Goal: Transaction & Acquisition: Obtain resource

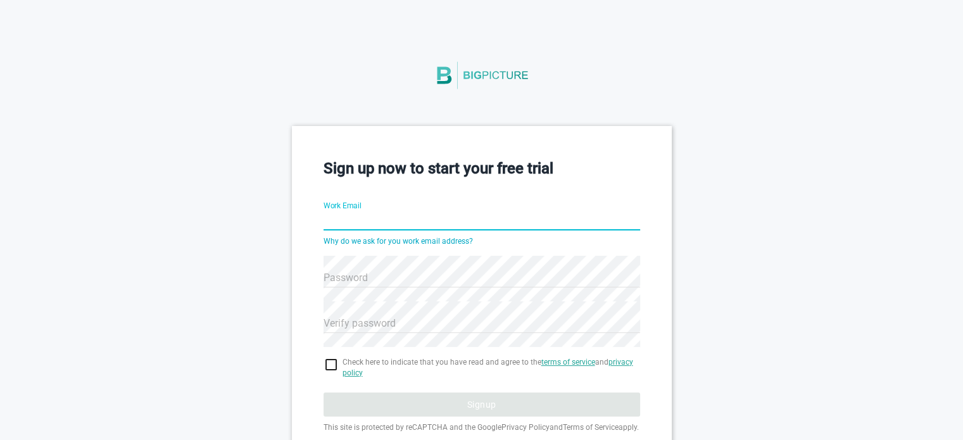
click at [406, 220] on input "Work Email" at bounding box center [481, 222] width 317 height 46
type input "nick@data-direct.com.au"
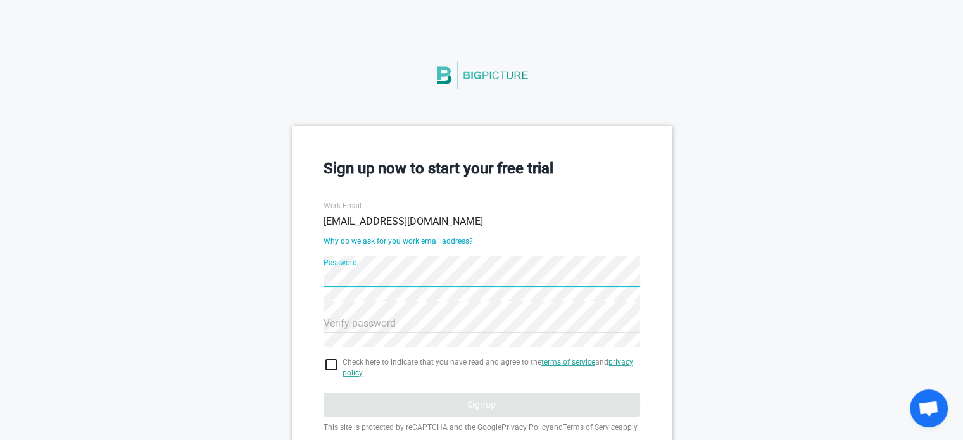
click at [280, 277] on div "Sign up now to start your free trial Work Email nick@data-direct.com.au Why do …" at bounding box center [481, 317] width 963 height 382
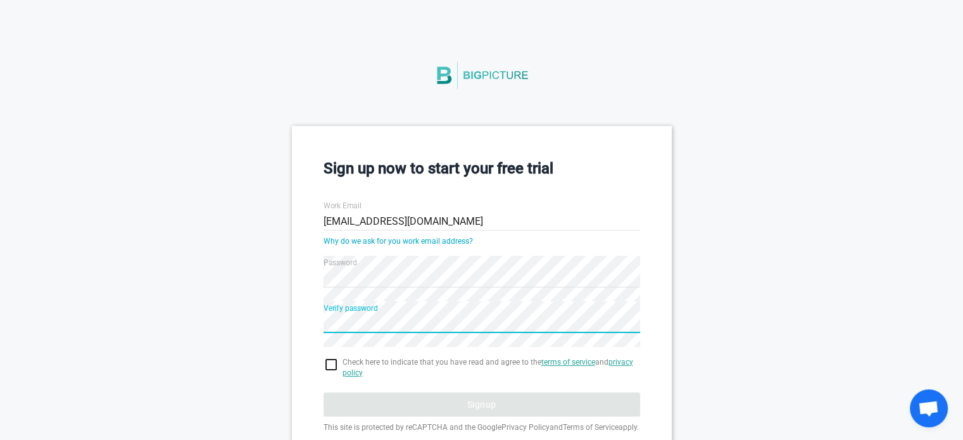
click at [332, 364] on input "checkbox" at bounding box center [481, 364] width 317 height 15
checkbox input "true"
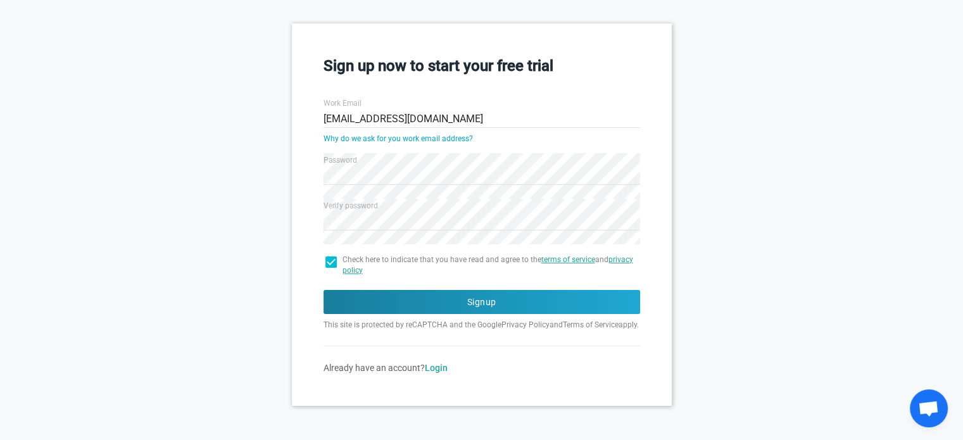
scroll to position [113, 0]
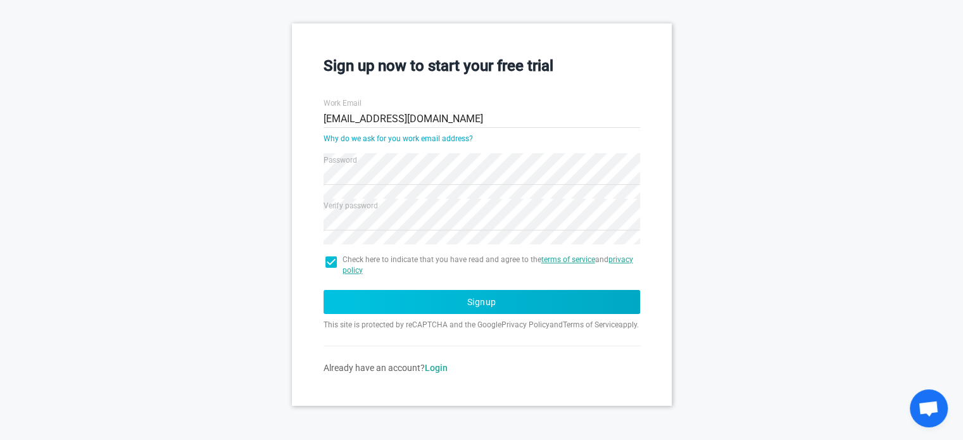
click at [443, 301] on button "Signup" at bounding box center [481, 302] width 317 height 24
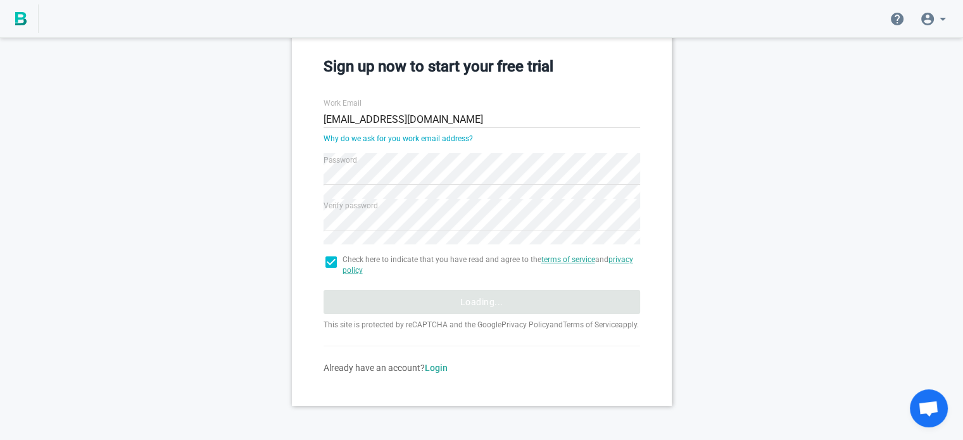
scroll to position [28, 0]
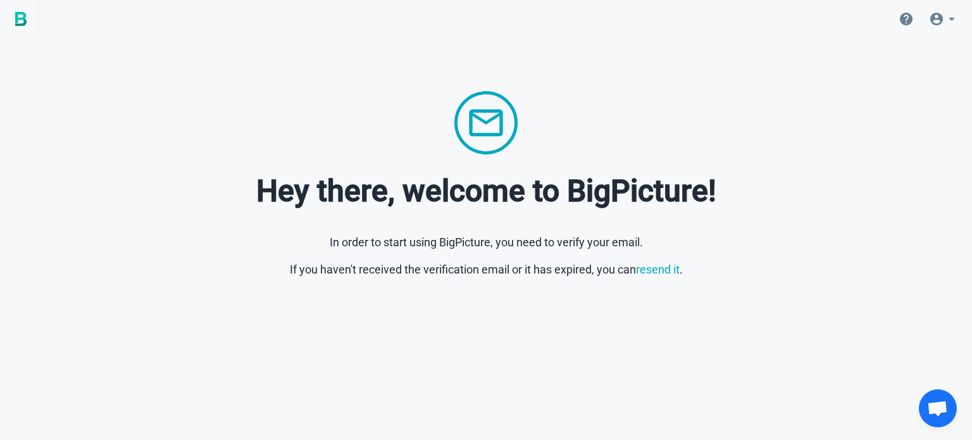
click at [568, 145] on div at bounding box center [486, 122] width 932 height 63
click at [961, 13] on span at bounding box center [945, 19] width 46 height 30
drag, startPoint x: 746, startPoint y: 110, endPoint x: 476, endPoint y: 75, distance: 272.5
click at [722, 104] on div at bounding box center [486, 122] width 932 height 63
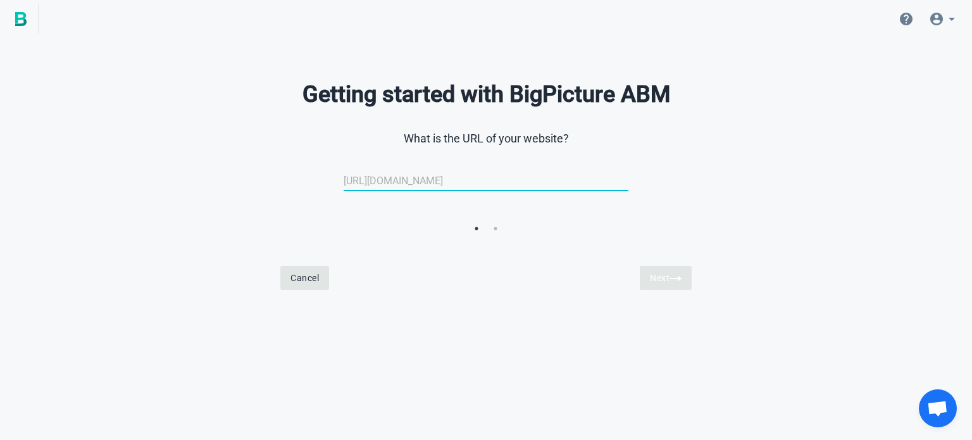
click at [396, 184] on input "url" at bounding box center [486, 181] width 285 height 30
click at [463, 176] on input "url" at bounding box center [486, 181] width 285 height 30
click at [555, 182] on input "url" at bounding box center [486, 181] width 285 height 30
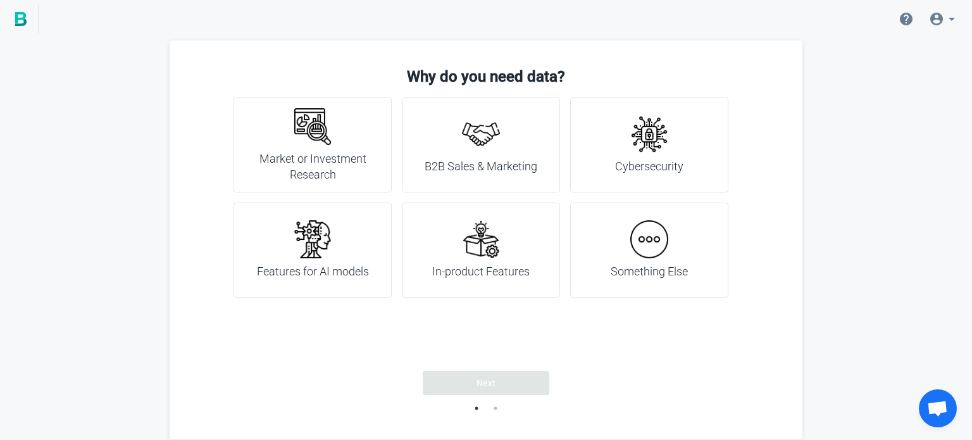
click at [644, 244] on img at bounding box center [649, 239] width 38 height 38
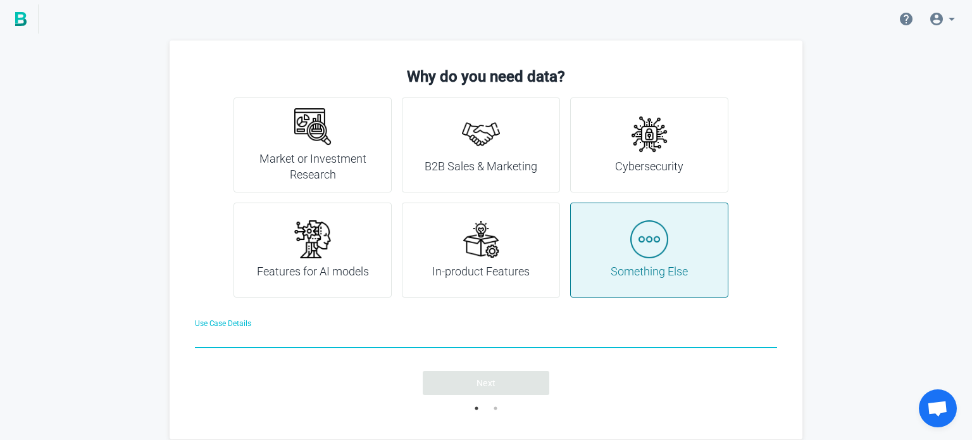
click at [504, 344] on input "Use Case Details" at bounding box center [486, 340] width 582 height 46
paste input "Free Dataset - Companies"
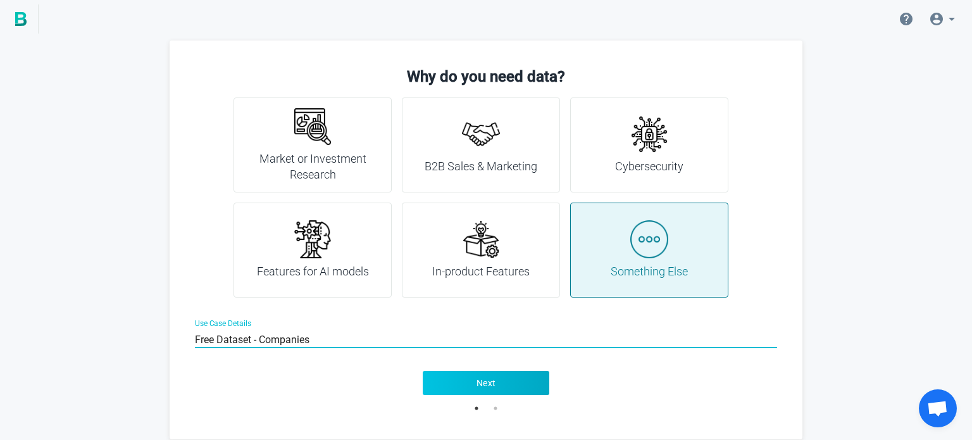
type input "Free Dataset - Companies"
click at [473, 382] on button "Next" at bounding box center [486, 383] width 127 height 24
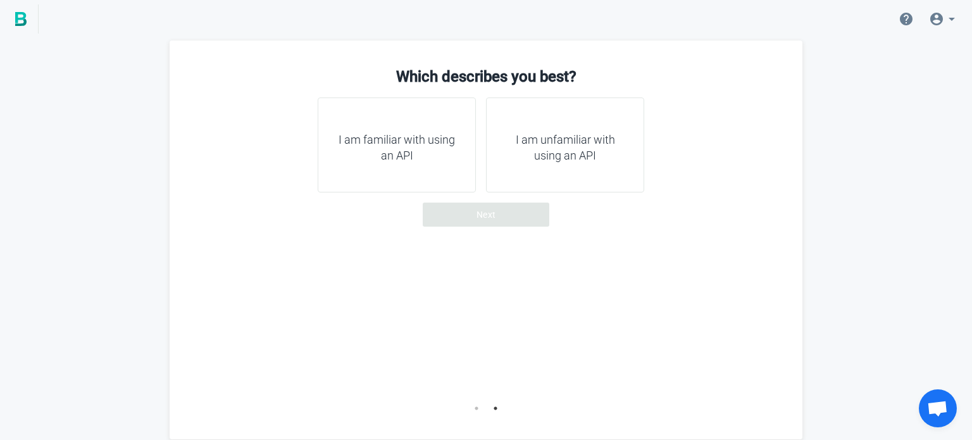
click at [534, 163] on h4 "I am unfamiliar with using an API" at bounding box center [565, 148] width 127 height 32
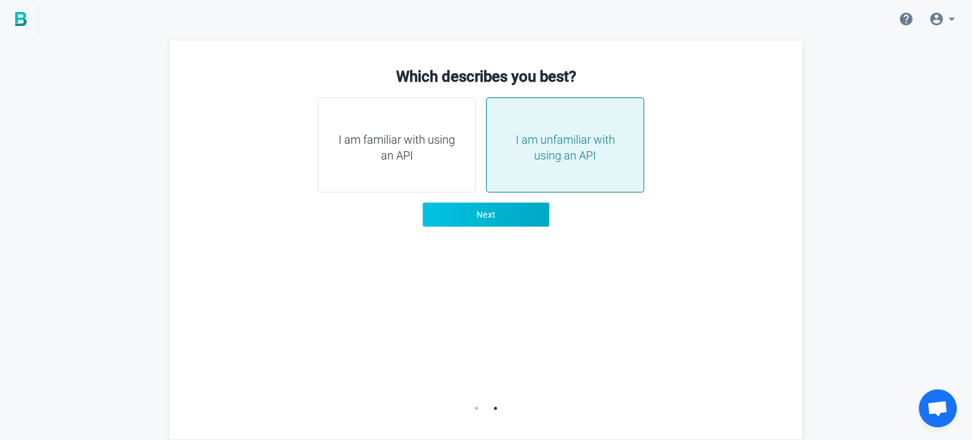
click at [511, 212] on button "Next" at bounding box center [486, 215] width 127 height 24
click at [494, 216] on span "Next" at bounding box center [487, 214] width 20 height 13
click at [441, 172] on div "I am familiar with using an API" at bounding box center [397, 144] width 158 height 95
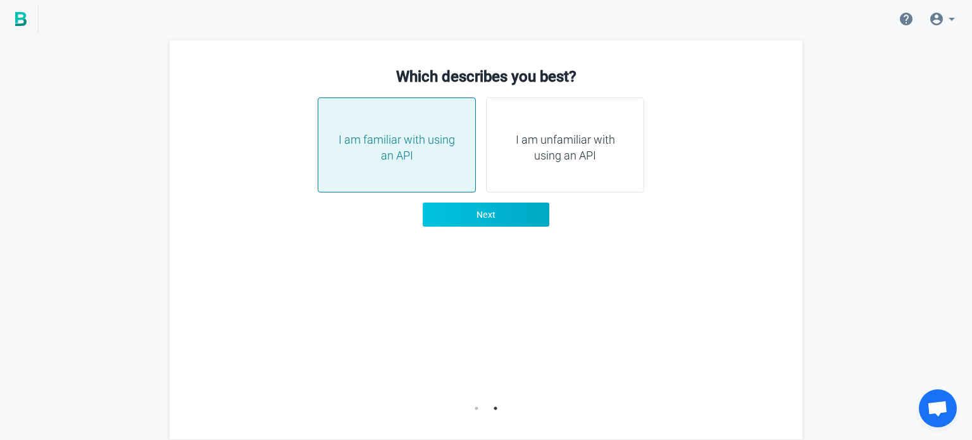
click at [468, 206] on button "Next" at bounding box center [486, 215] width 127 height 24
click at [466, 217] on button "Next" at bounding box center [486, 215] width 127 height 24
click at [35, 26] on link at bounding box center [19, 18] width 39 height 29
click at [23, 18] on img at bounding box center [20, 19] width 11 height 14
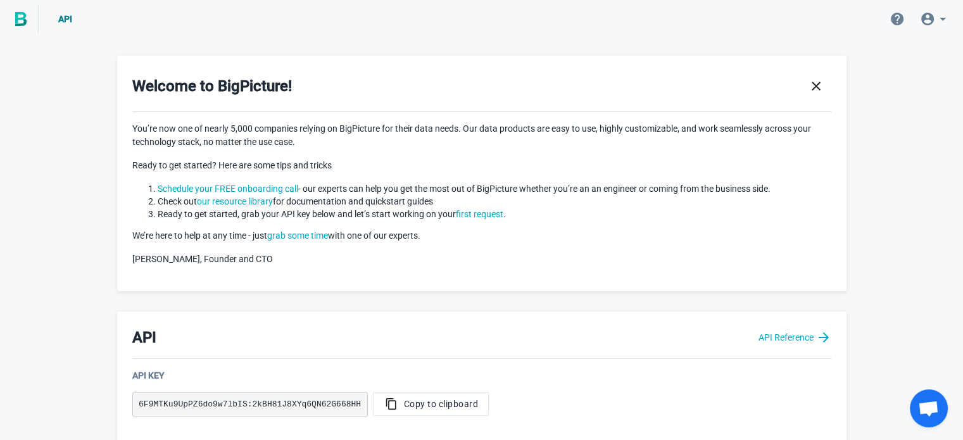
click at [504, 146] on p "You’re now one of nearly 5,000 companies relying on BigPicture for their data n…" at bounding box center [481, 135] width 699 height 27
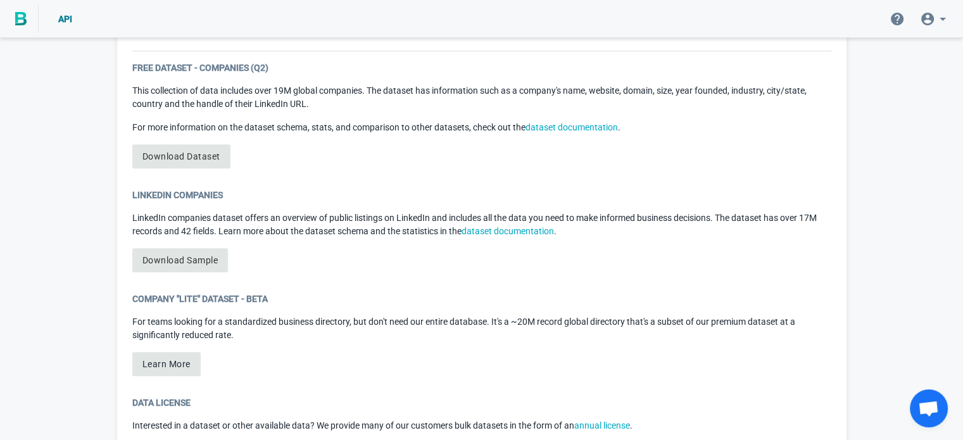
scroll to position [765, 0]
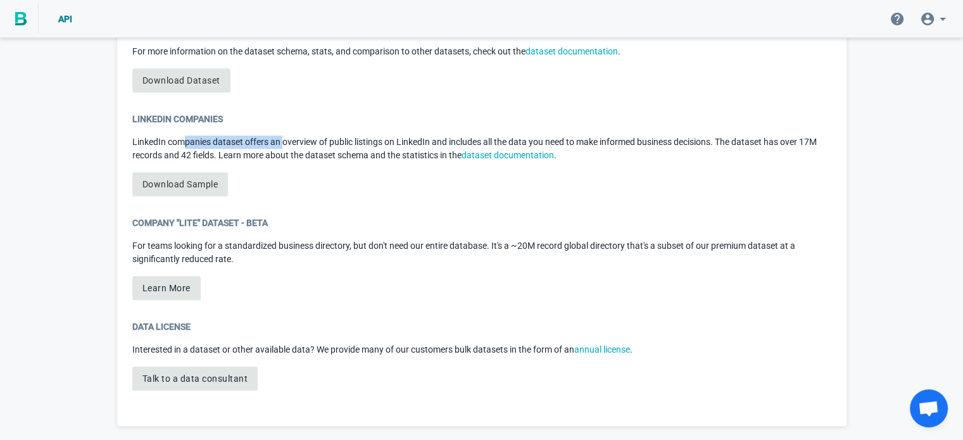
drag, startPoint x: 182, startPoint y: 141, endPoint x: 282, endPoint y: 139, distance: 99.4
click at [282, 139] on p "LinkedIn companies dataset offers an overview of public listings on LinkedIn an…" at bounding box center [481, 148] width 699 height 27
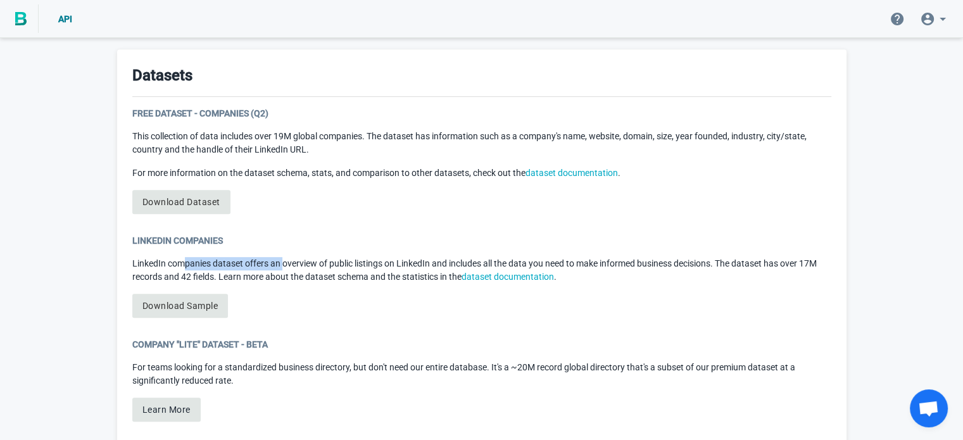
scroll to position [638, 0]
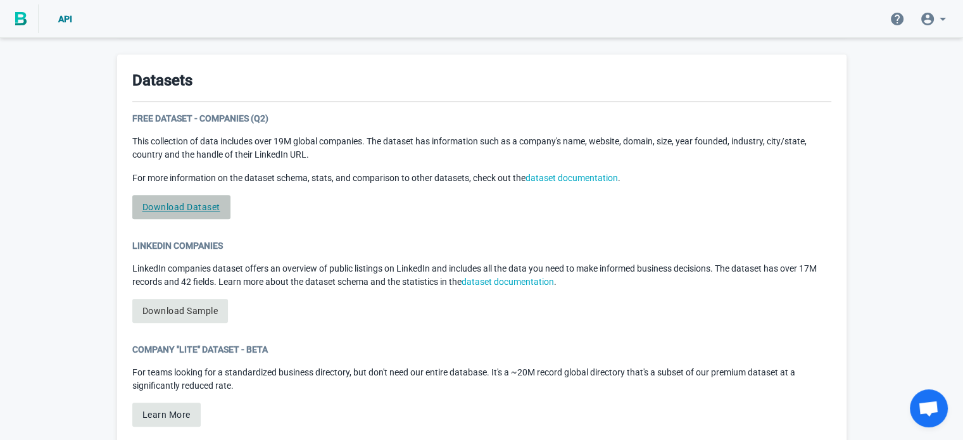
click at [202, 206] on link "Download Dataset" at bounding box center [181, 207] width 98 height 24
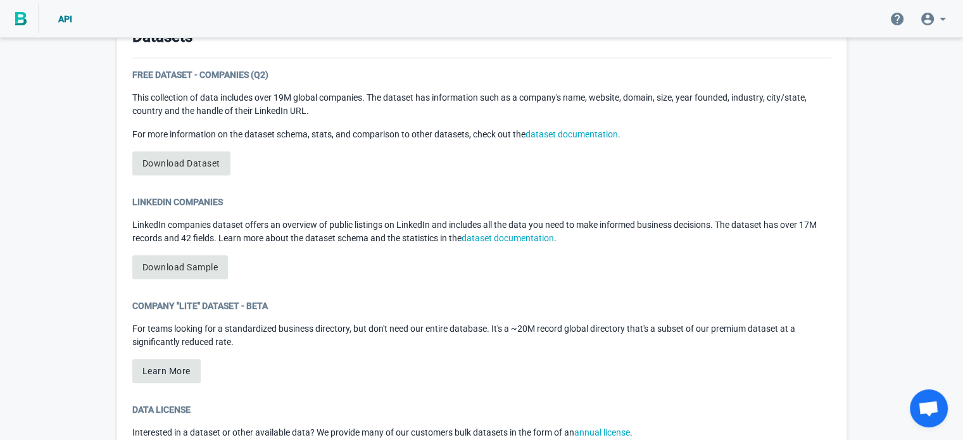
scroll to position [701, 0]
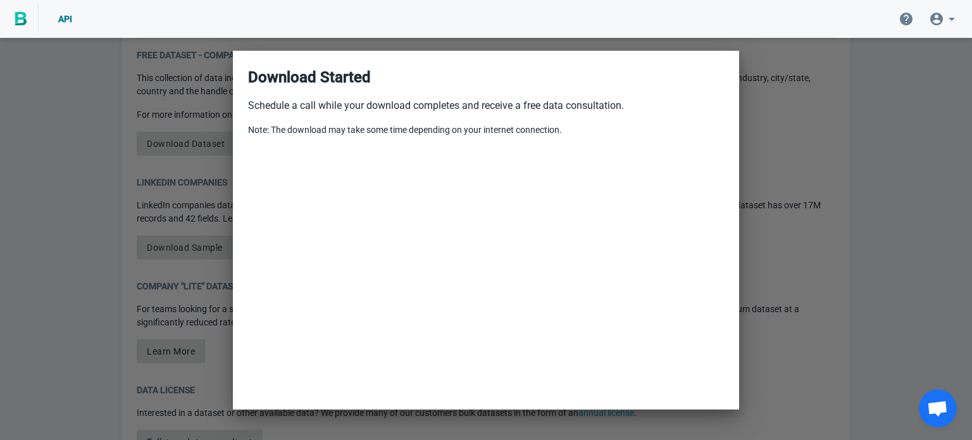
click at [786, 94] on div at bounding box center [486, 220] width 972 height 440
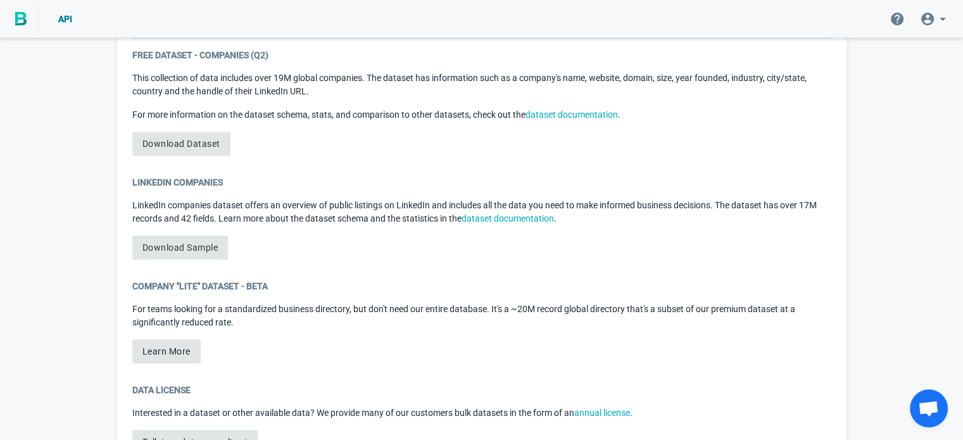
click at [442, 331] on div "Company "Lite" Dataset - Beta For teams looking for a standardized business dir…" at bounding box center [481, 327] width 699 height 94
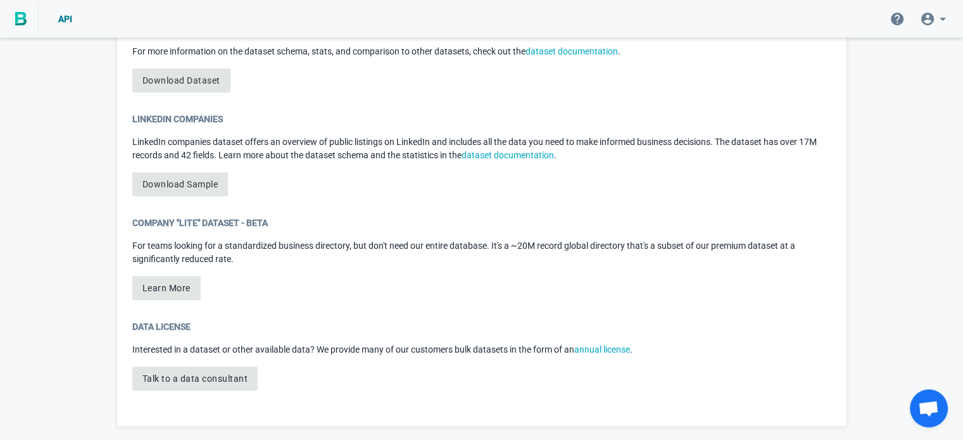
scroll to position [638, 0]
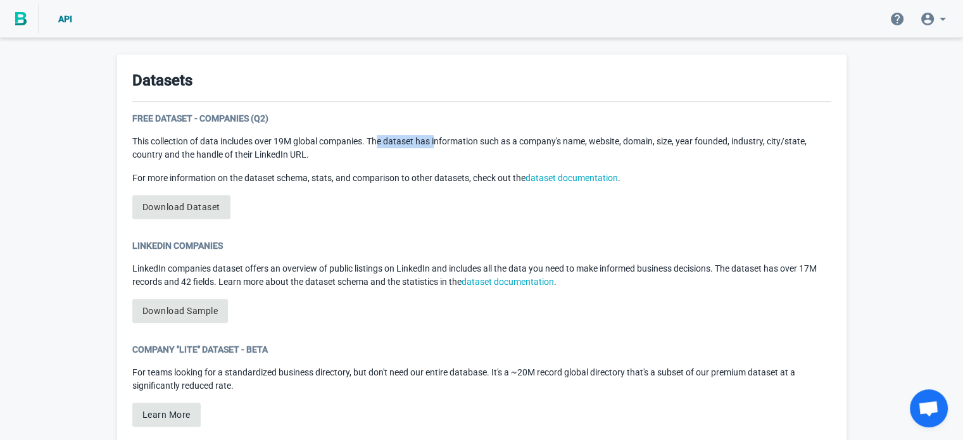
drag, startPoint x: 381, startPoint y: 136, endPoint x: 439, endPoint y: 144, distance: 58.7
click at [439, 144] on p "This collection of data includes over 19M global companies. The dataset has inf…" at bounding box center [481, 148] width 699 height 27
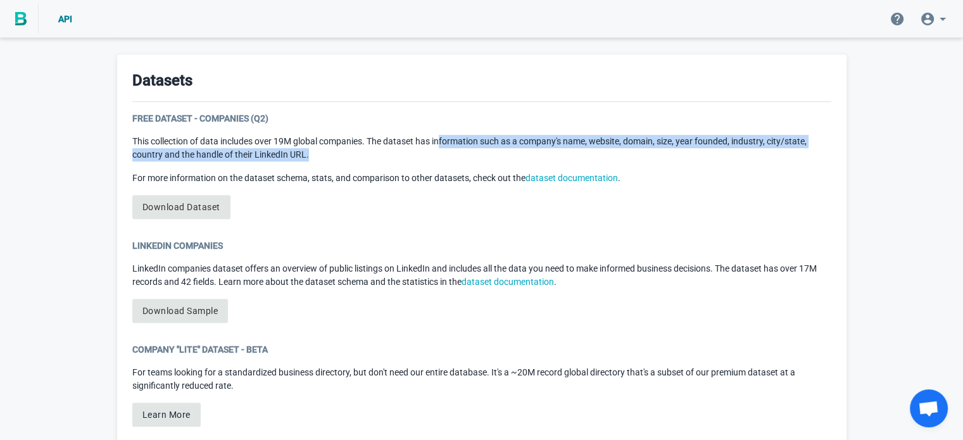
click at [463, 159] on p "This collection of data includes over 19M global companies. The dataset has inf…" at bounding box center [481, 148] width 699 height 27
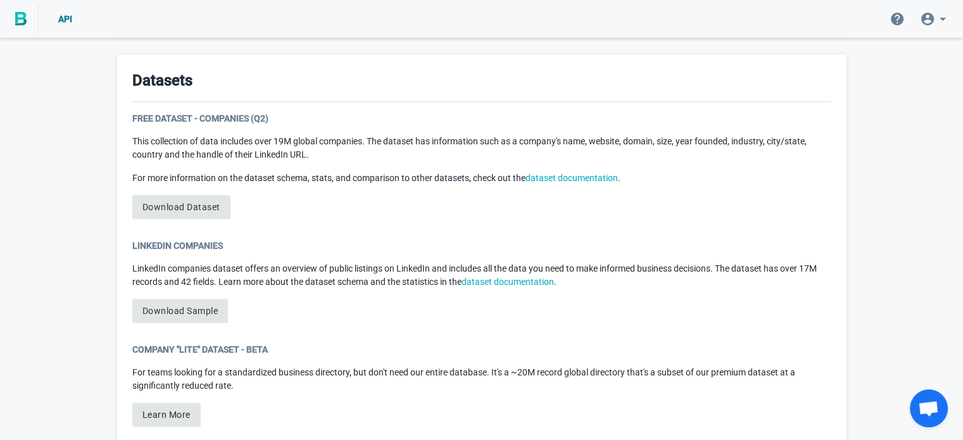
click at [456, 177] on p "For more information on the dataset schema, stats, and comparison to other data…" at bounding box center [481, 178] width 699 height 13
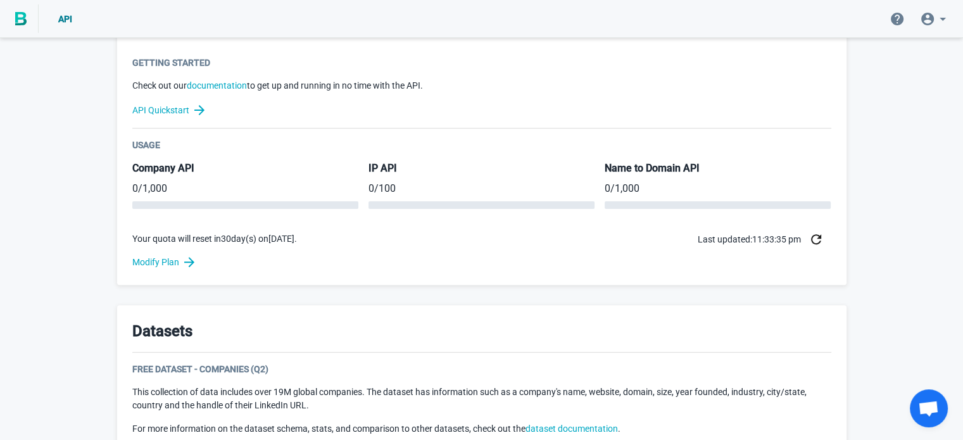
scroll to position [511, 0]
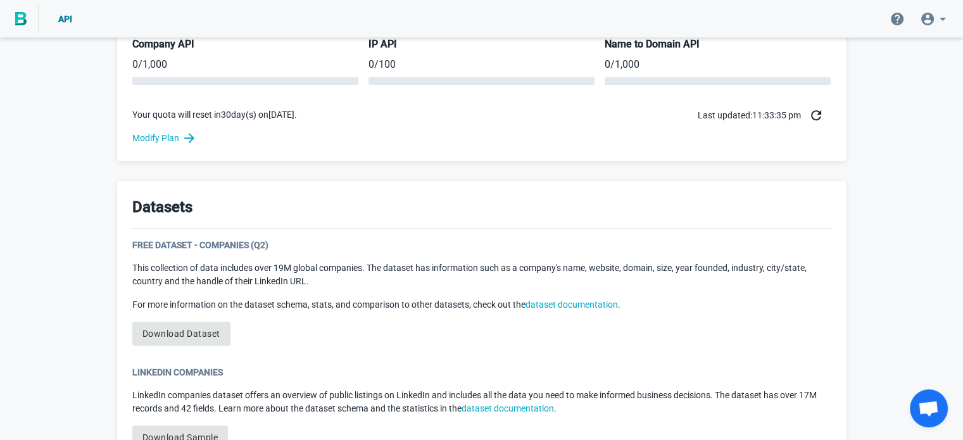
click at [195, 240] on div "Free Dataset - Companies (Q2)" at bounding box center [481, 245] width 699 height 13
click at [194, 242] on div "Free Dataset - Companies (Q2)" at bounding box center [481, 245] width 699 height 13
click at [555, 304] on link "dataset documentation" at bounding box center [571, 304] width 92 height 10
click at [905, 95] on div "Welcome to BigPicture! You’re now one of nearly 5,000 companies relying on BigP…" at bounding box center [481, 111] width 963 height 1165
